Goal: Task Accomplishment & Management: Use online tool/utility

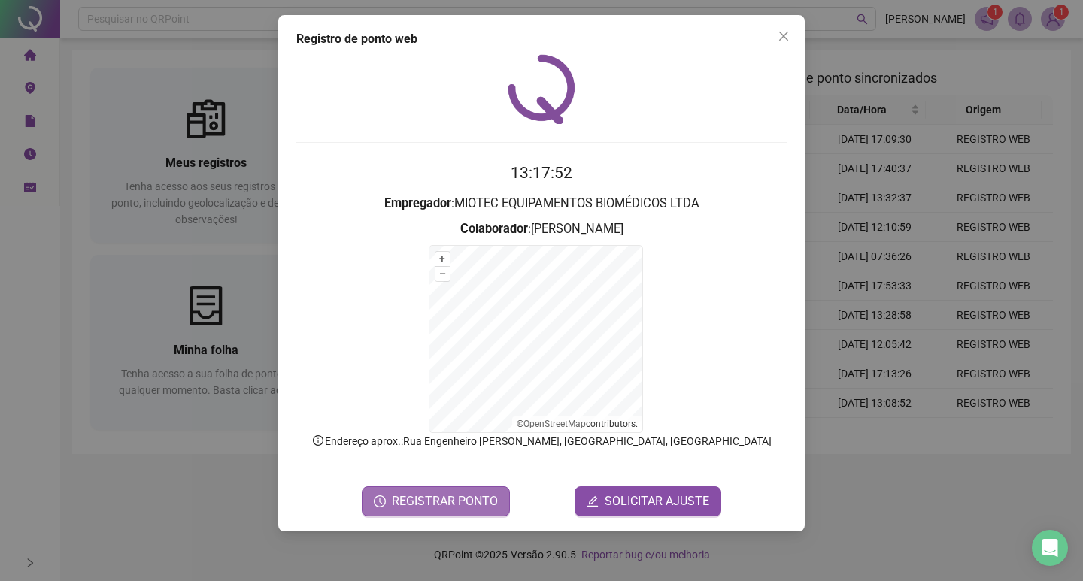
click at [451, 502] on span "REGISTRAR PONTO" at bounding box center [445, 502] width 106 height 18
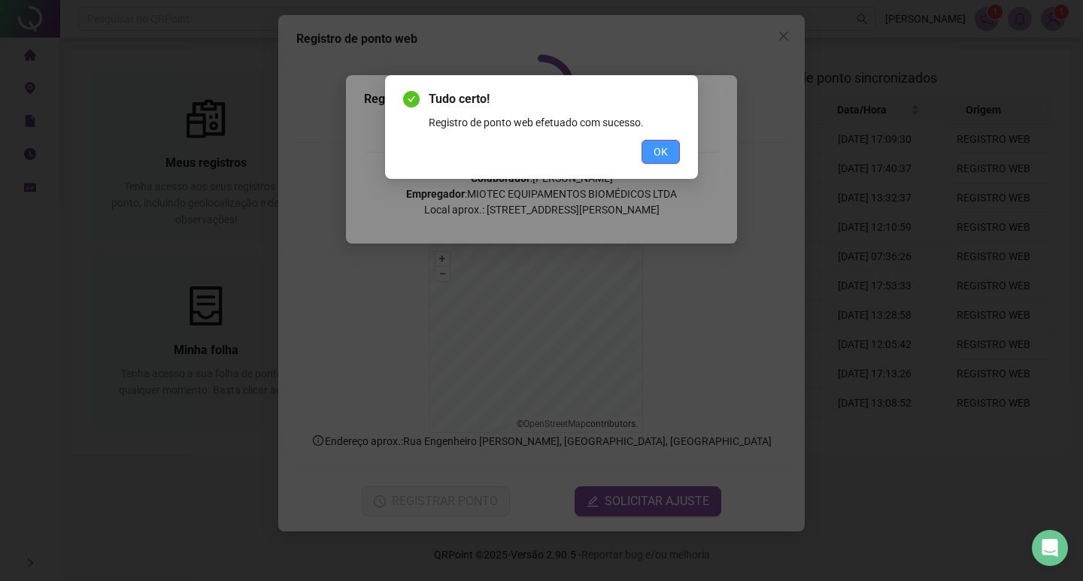
click at [672, 163] on button "OK" at bounding box center [661, 152] width 38 height 24
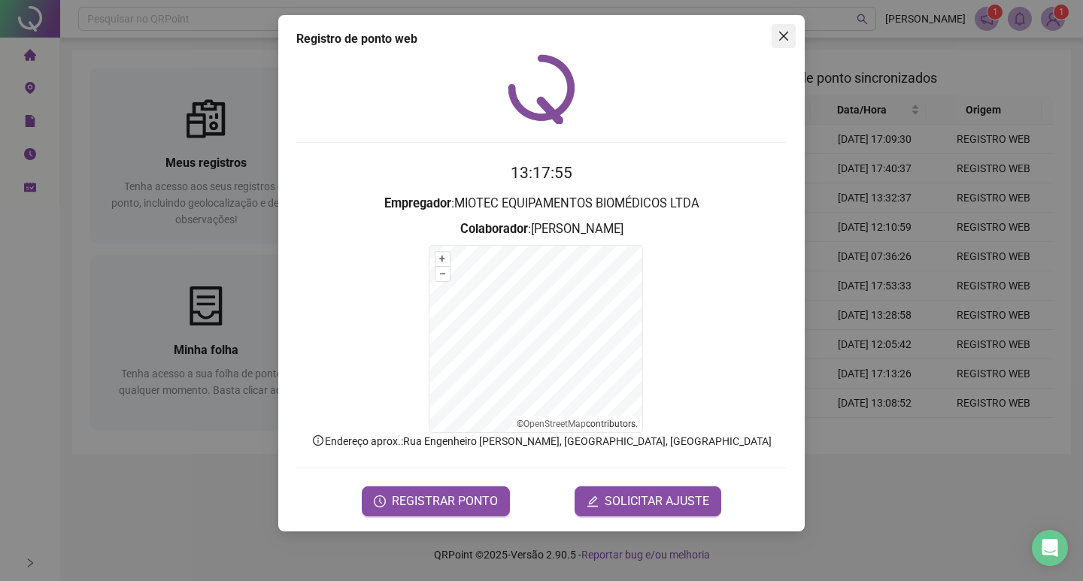
click at [784, 31] on icon "close" at bounding box center [784, 36] width 12 height 12
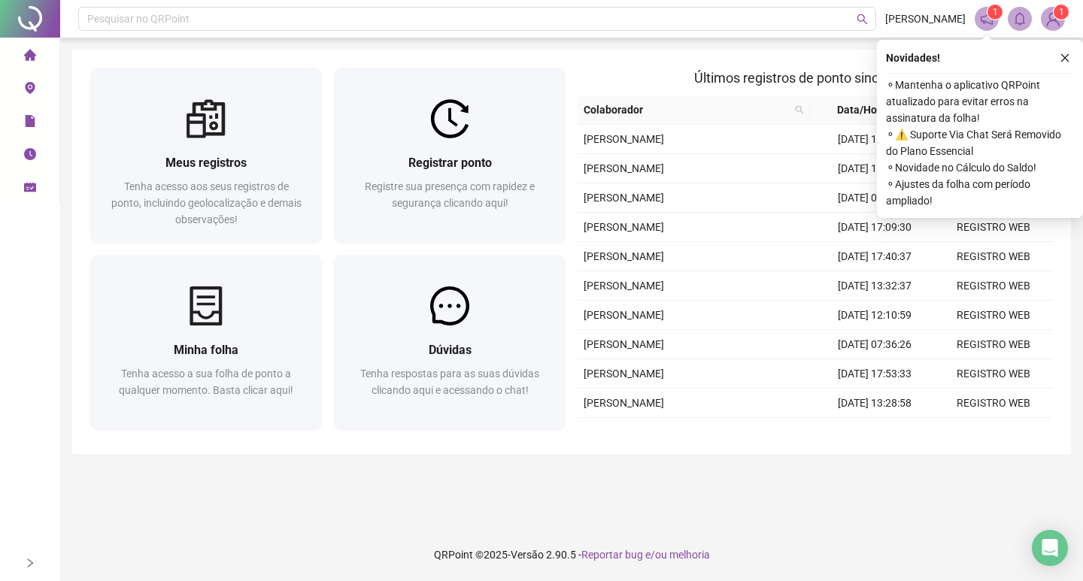
click at [1065, 46] on div "Novidades ! ⚬ Mantenha o aplicativo QRPoint atualizado para evitar erros na ass…" at bounding box center [980, 129] width 206 height 178
click at [1064, 55] on icon "close" at bounding box center [1065, 58] width 11 height 11
